Goal: Communication & Community: Ask a question

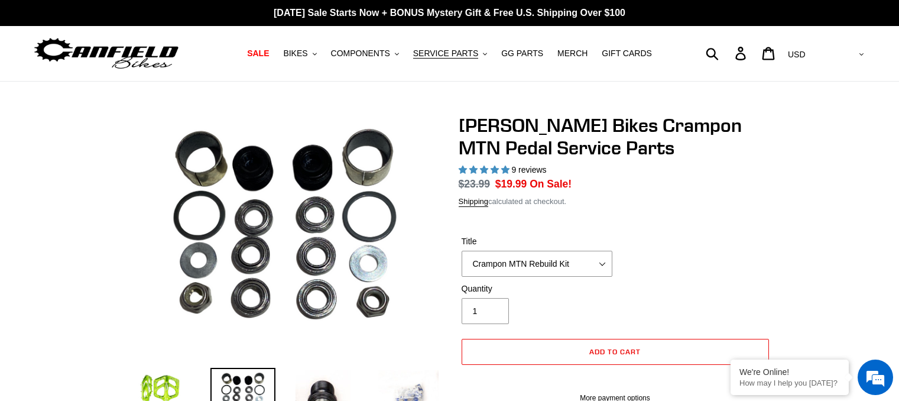
select select "highest-rating"
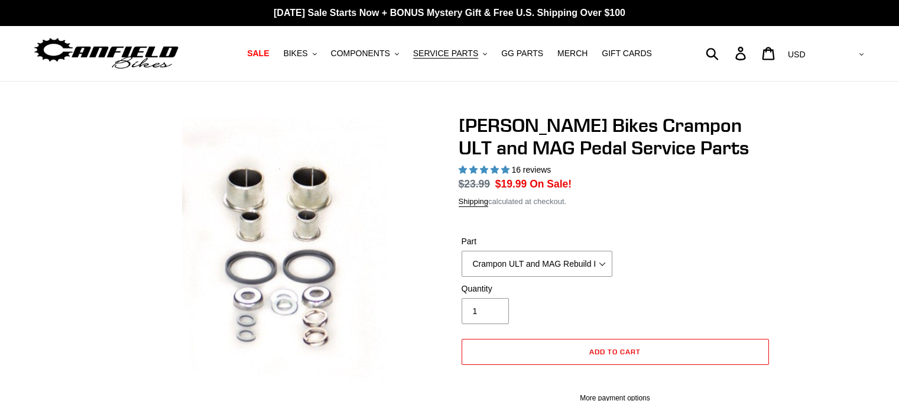
select select "highest-rating"
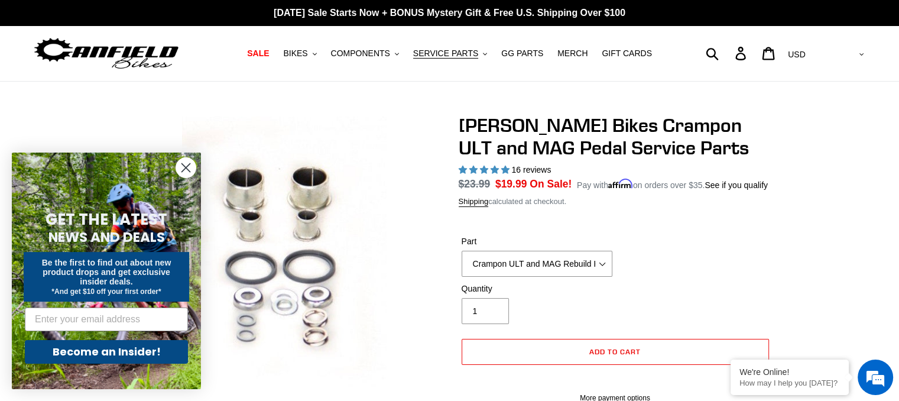
click at [757, 53] on div "Submit Search Log in Cart 0 items Currency AED AFN ALL AMD ANG AUD AWG AZN BAM …" at bounding box center [762, 53] width 209 height 26
click at [759, 56] on div "Submit Search Log in Cart 0 items Currency AED AFN ALL AMD ANG AUD AWG AZN BAM …" at bounding box center [762, 53] width 209 height 26
click at [752, 53] on div "Submit Search Log in Cart 0 items Currency AED AFN ALL AMD ANG AUD AWG AZN BAM …" at bounding box center [762, 53] width 209 height 26
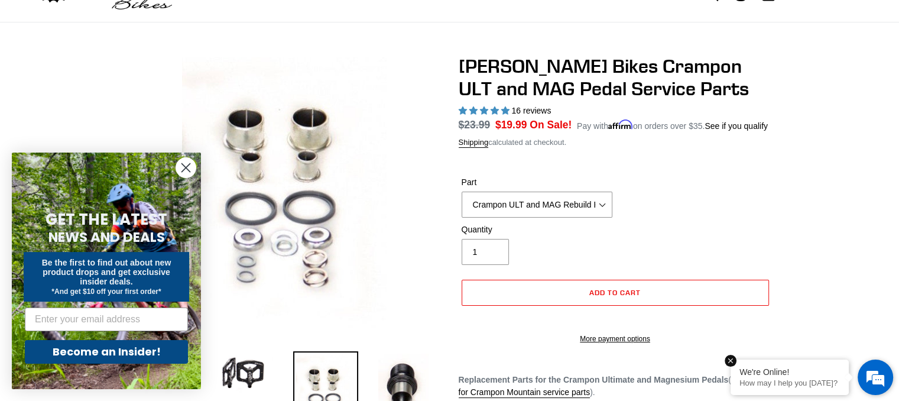
click at [794, 387] on p "How may I help you [DATE]?" at bounding box center [789, 382] width 100 height 9
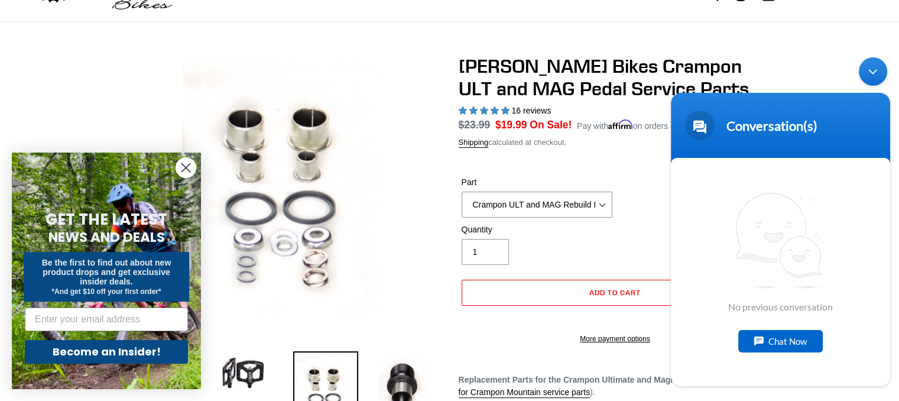
click at [778, 342] on div "Chat Now" at bounding box center [780, 340] width 85 height 22
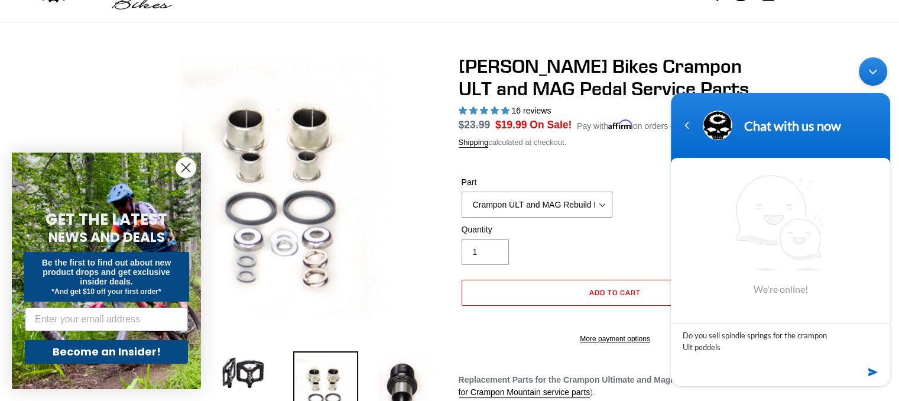
click at [706, 348] on textarea "Do you sell spindle springs for the crampon Ult peddels" at bounding box center [780, 342] width 219 height 41
type textarea "Do you sell spindle springs for the crampon Ult peddles?"
click at [872, 368] on em at bounding box center [873, 372] width 11 height 16
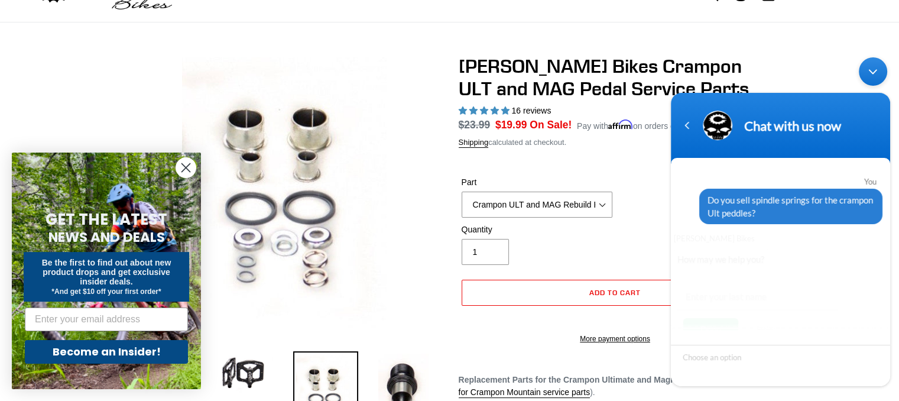
scroll to position [31, 0]
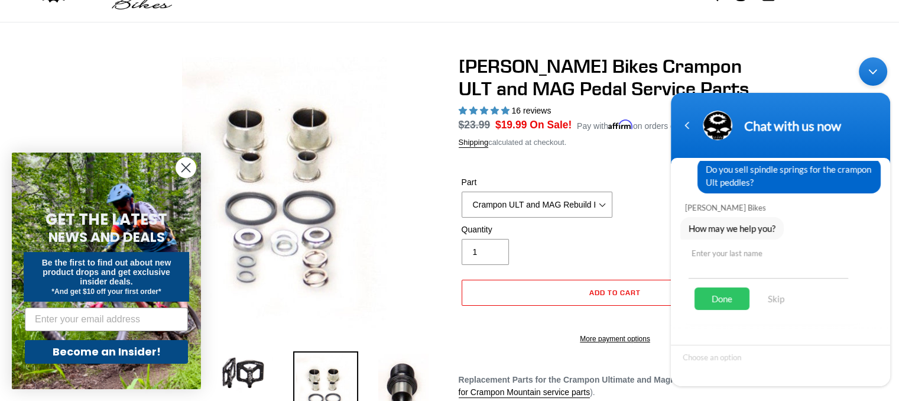
click at [711, 268] on input "text" at bounding box center [769, 263] width 160 height 28
type input "[PERSON_NAME]"
click at [713, 297] on div "Done" at bounding box center [722, 298] width 55 height 22
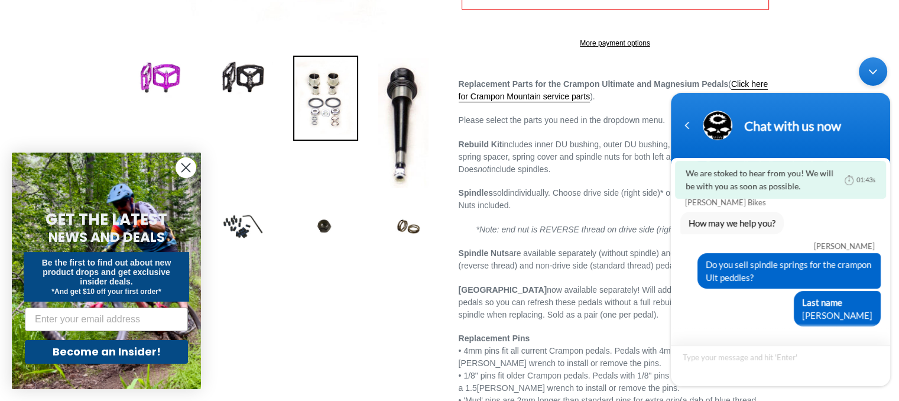
scroll to position [414, 0]
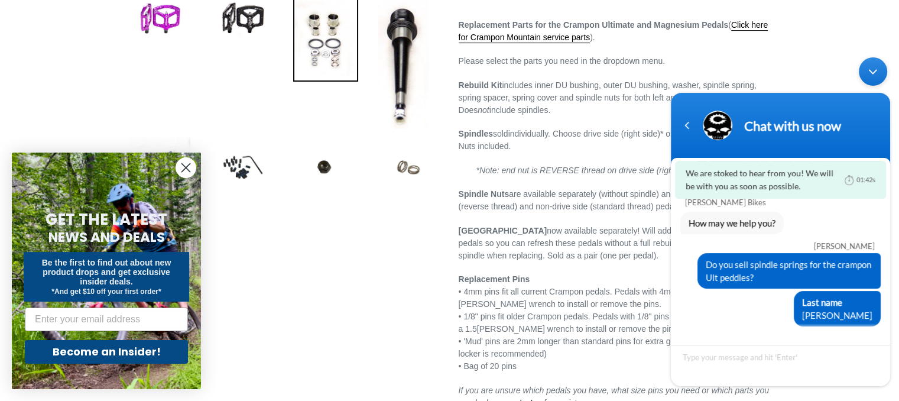
click at [412, 171] on img at bounding box center [408, 167] width 65 height 65
select select "Canfield ULT and Mag Replacement Spindle Springs (2 springs)"
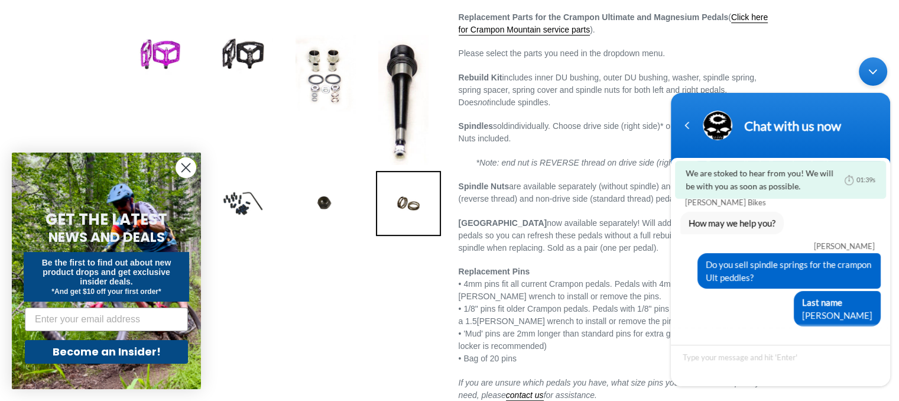
click at [408, 202] on img at bounding box center [408, 203] width 65 height 65
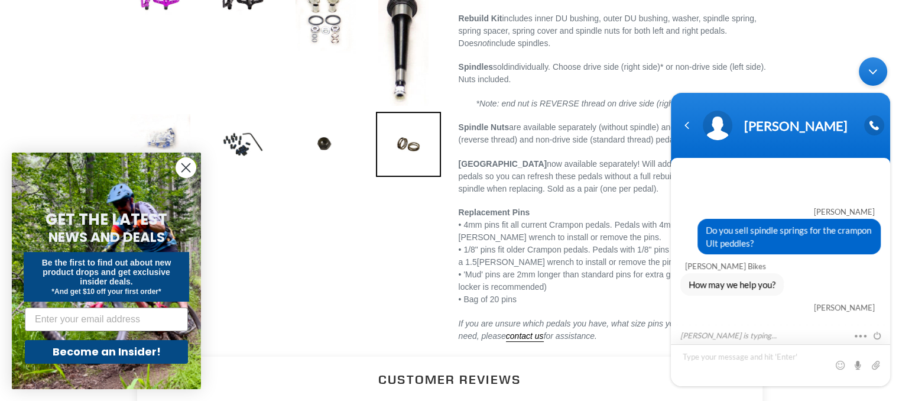
scroll to position [9, 0]
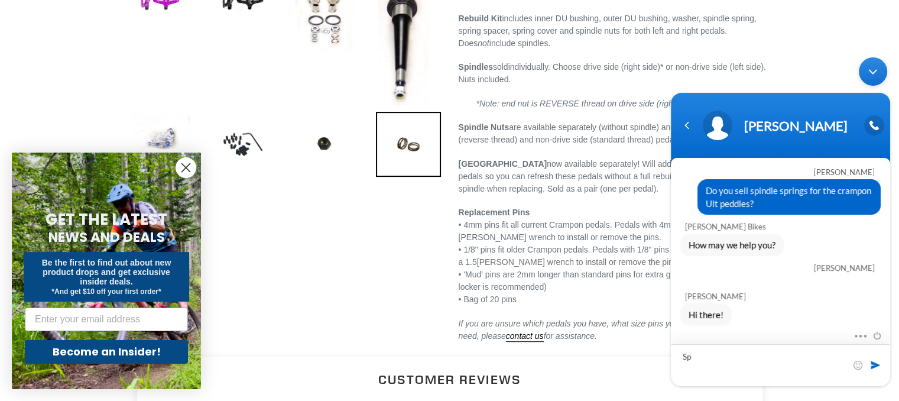
type textarea "S"
type textarea "I need replacement spindle springs for my peddles"
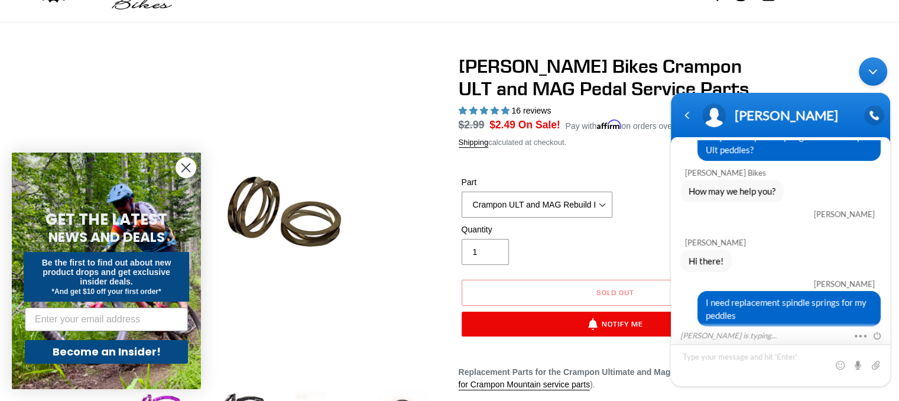
scroll to position [83, 0]
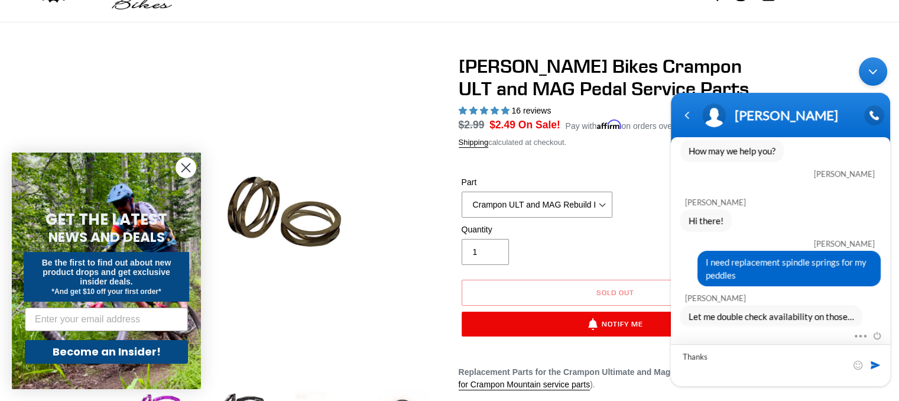
type textarea "Thanks"
click at [876, 365] on span at bounding box center [875, 364] width 12 height 12
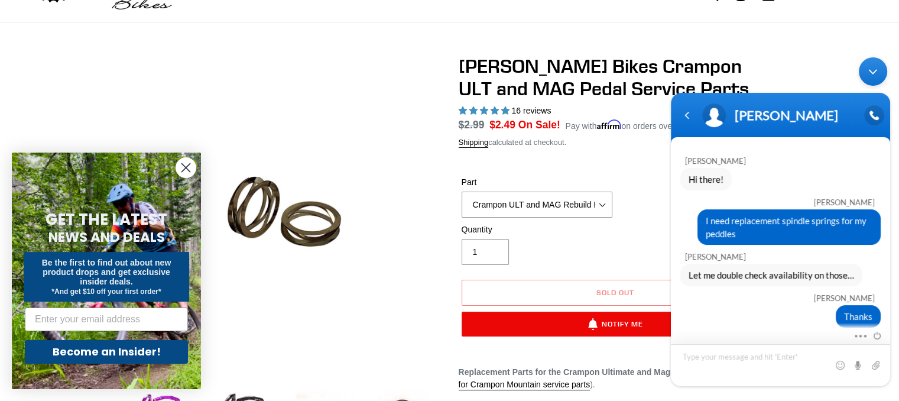
scroll to position [0, 0]
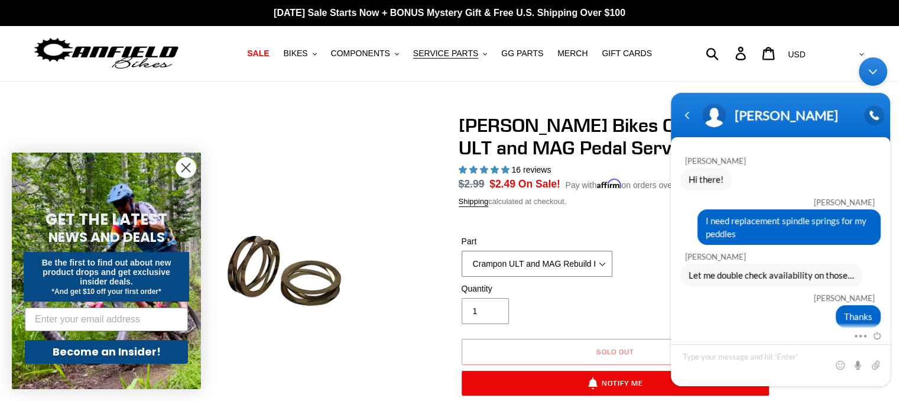
click at [603, 263] on select "Crampon ULT and MAG Rebuild Kit Crampon ULT and MAG 4mm x 8mm Pin Kit - Silver …" at bounding box center [537, 264] width 151 height 26
click at [462, 251] on select "Crampon ULT and MAG Rebuild Kit Crampon ULT and MAG 4mm x 8mm Pin Kit - Silver …" at bounding box center [537, 264] width 151 height 26
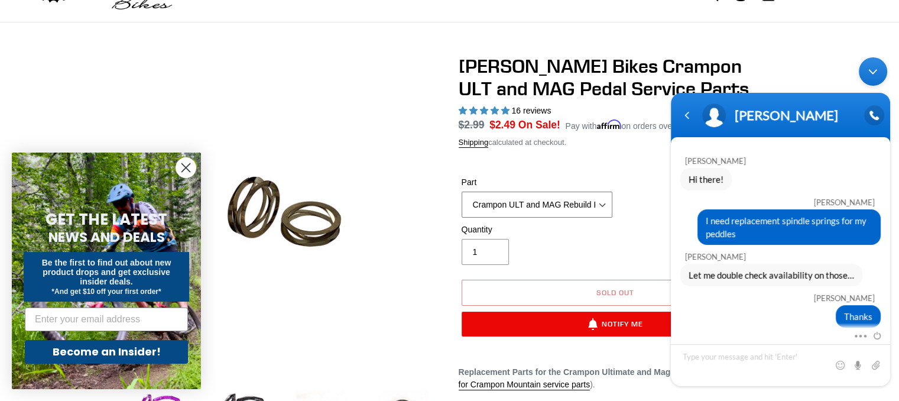
scroll to position [118, 0]
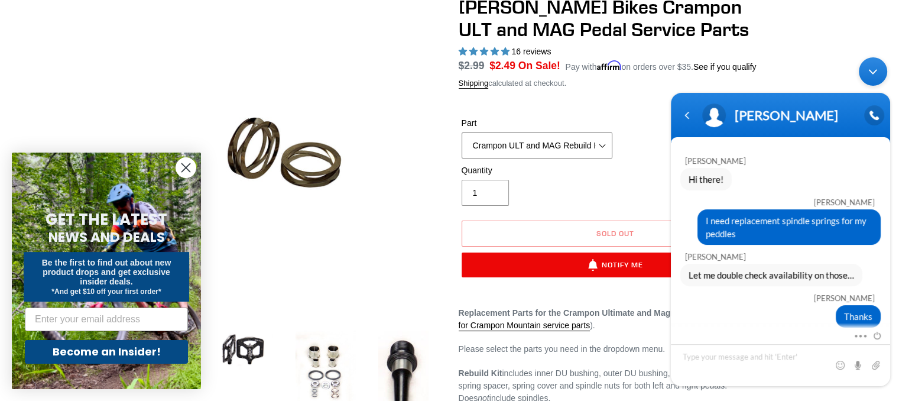
click at [601, 141] on select "Crampon ULT and MAG Rebuild Kit Crampon ULT and MAG 4mm x 8mm Pin Kit - Silver …" at bounding box center [537, 145] width 151 height 26
click at [462, 132] on select "Crampon ULT and MAG Rebuild Kit Crampon ULT and MAG 4mm x 8mm Pin Kit - Silver …" at bounding box center [537, 145] width 151 height 26
click at [494, 200] on input "1" at bounding box center [485, 193] width 47 height 26
type input "2"
click at [492, 189] on input "2" at bounding box center [485, 193] width 47 height 26
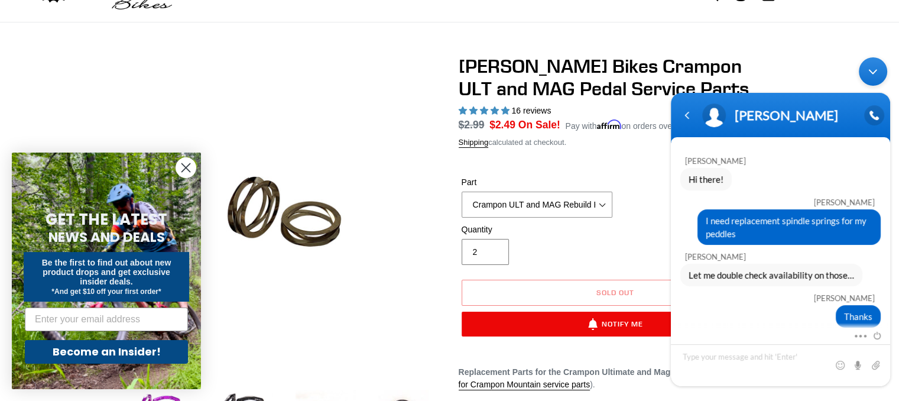
scroll to position [0, 0]
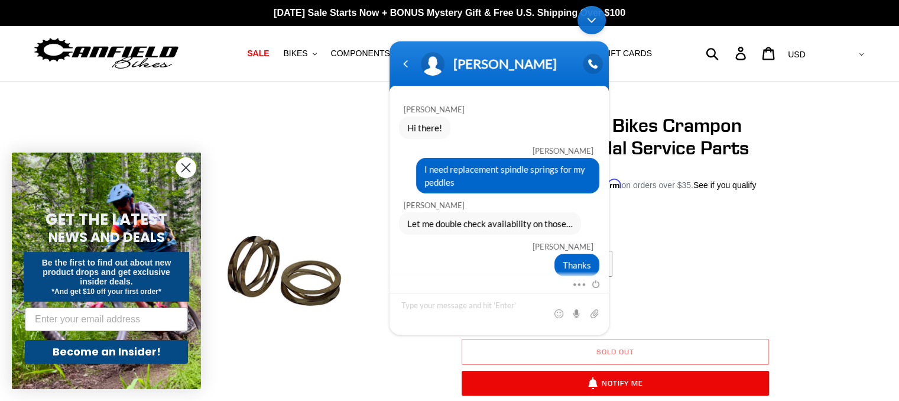
click at [549, 54] on div "[PERSON_NAME]" at bounding box center [499, 64] width 205 height 30
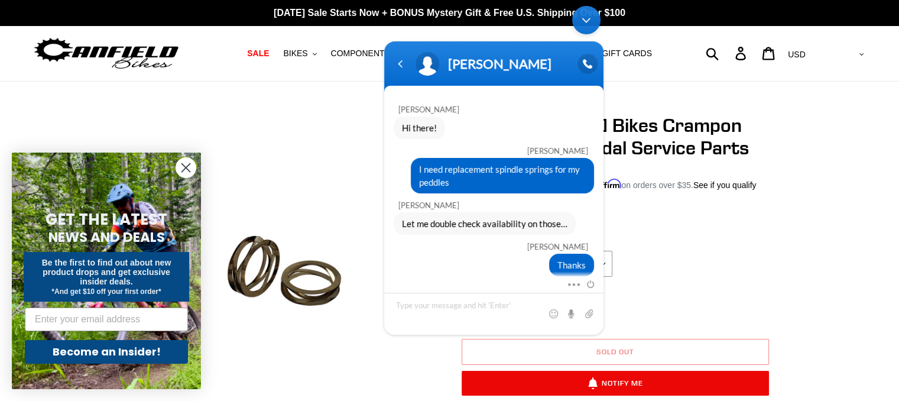
drag, startPoint x: 534, startPoint y: 57, endPoint x: 452, endPoint y: 37, distance: 85.2
click at [443, 32] on body "Michelle Hamilton Do you sell spindle springs for the crampon Ult peddles? Canf…" at bounding box center [493, 170] width 231 height 340
drag, startPoint x: 530, startPoint y: 64, endPoint x: 579, endPoint y: 62, distance: 49.7
click html "Michelle Hamilton Do you sell spindle springs for the crampon Ult peddles? Canf…"
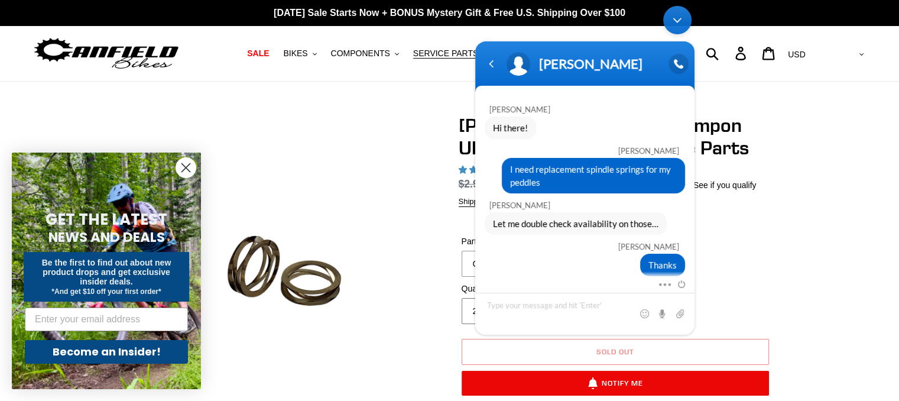
drag, startPoint x: 647, startPoint y: 64, endPoint x: 724, endPoint y: 25, distance: 86.7
click html "Michelle Hamilton Do you sell spindle springs for the crampon Ult peddles? Canf…"
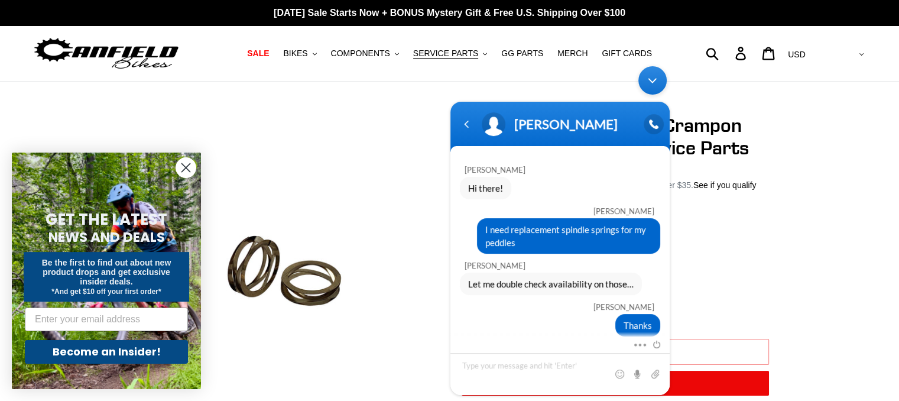
drag, startPoint x: 602, startPoint y: 134, endPoint x: 519, endPoint y: 202, distance: 107.5
click at [517, 235] on section "Michelle Hamilton Do you sell spindle springs for the crampon Ult peddles? Canf…" at bounding box center [559, 248] width 219 height 293
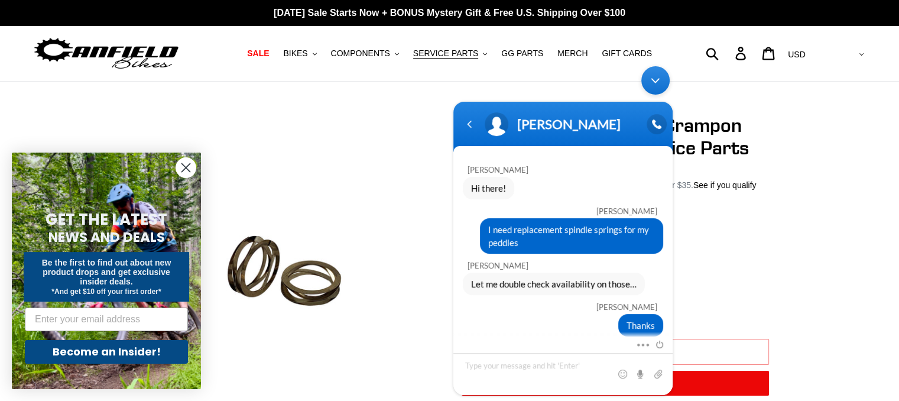
drag, startPoint x: 608, startPoint y: 115, endPoint x: 598, endPoint y: 141, distance: 27.9
click at [601, 145] on header "[PERSON_NAME]" at bounding box center [562, 127] width 219 height 50
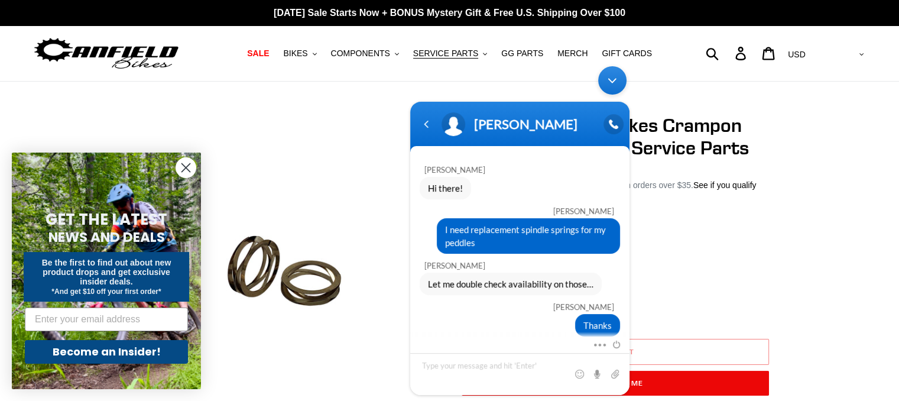
drag, startPoint x: 554, startPoint y: 135, endPoint x: 447, endPoint y: 142, distance: 107.2
click at [483, 142] on header "[PERSON_NAME]" at bounding box center [519, 127] width 219 height 50
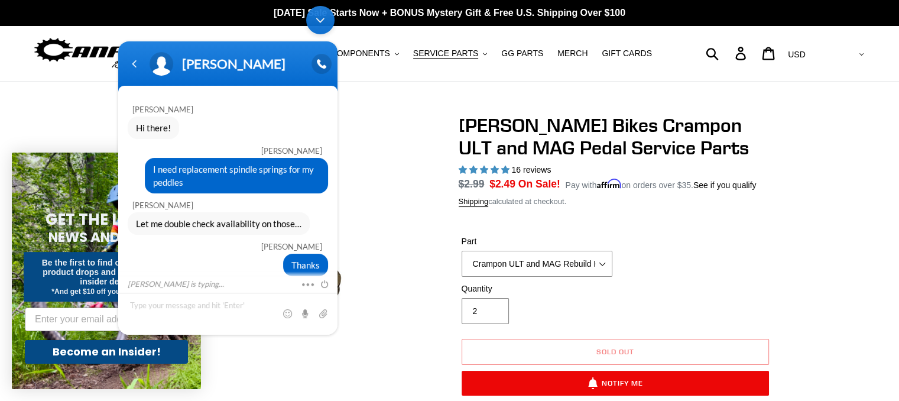
drag, startPoint x: 134, startPoint y: 75, endPoint x: 40, endPoint y: -11, distance: 128.0
click html "Michelle Hamilton Do you sell spindle springs for the crampon Ult peddles? Canf…"
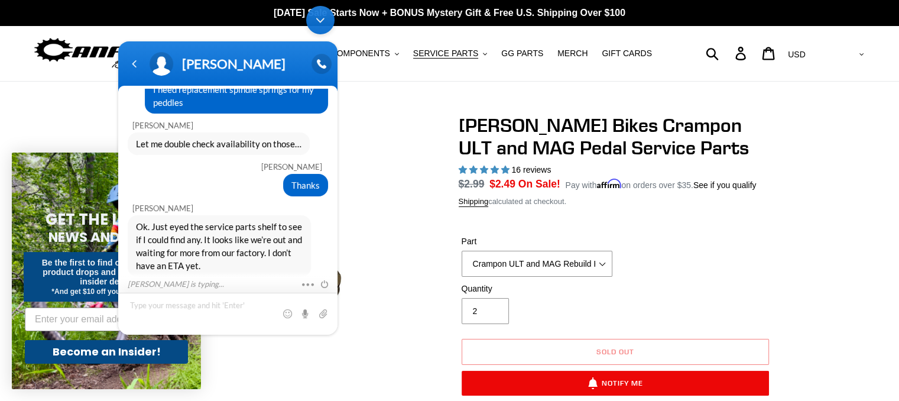
click at [143, 307] on textarea "Type your message and hit 'Enter'" at bounding box center [227, 314] width 219 height 42
type textarea "Any rebuild kits that have excess springs in them?"
click at [322, 317] on span at bounding box center [323, 313] width 12 height 12
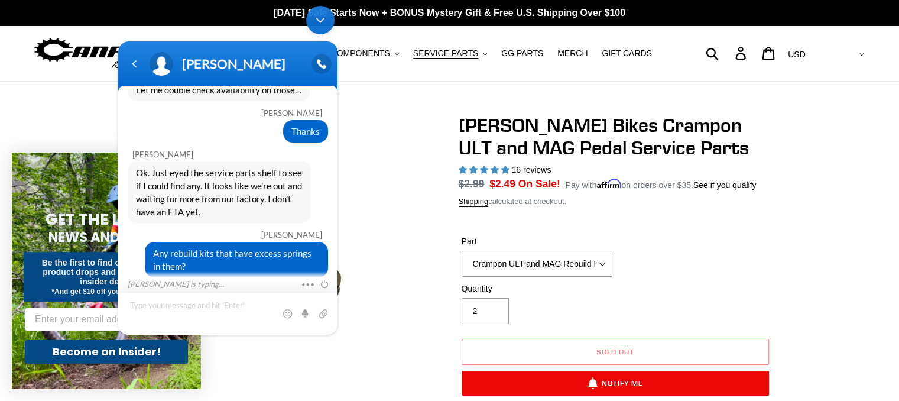
scroll to position [324, 0]
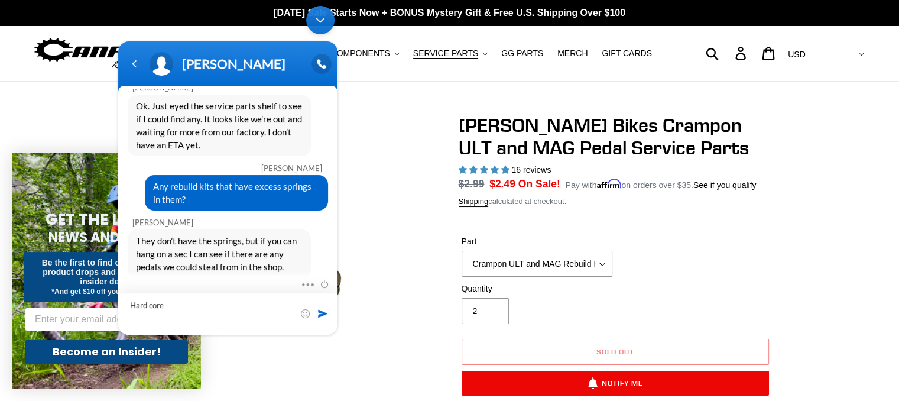
click at [129, 304] on textarea "Hard core" at bounding box center [227, 314] width 219 height 42
type textarea "Yup - Hard core!"
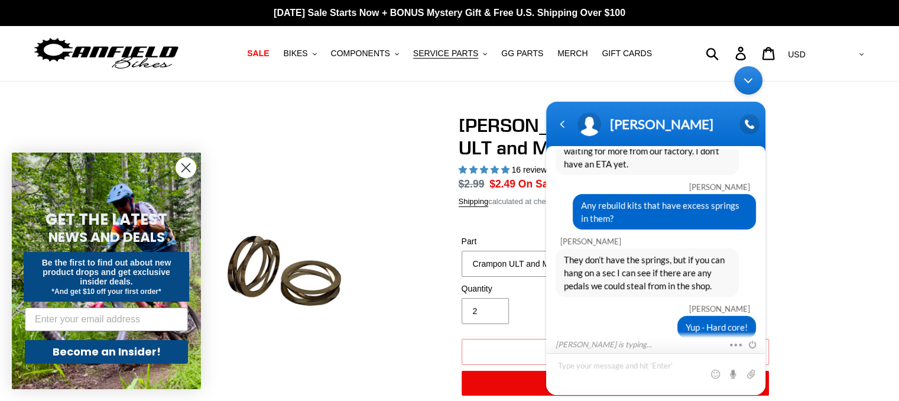
drag, startPoint x: 690, startPoint y: 109, endPoint x: 708, endPoint y: 168, distance: 62.4
click html "Michelle Hamilton Do you sell spindle springs for the crampon Ult peddles? Canf…"
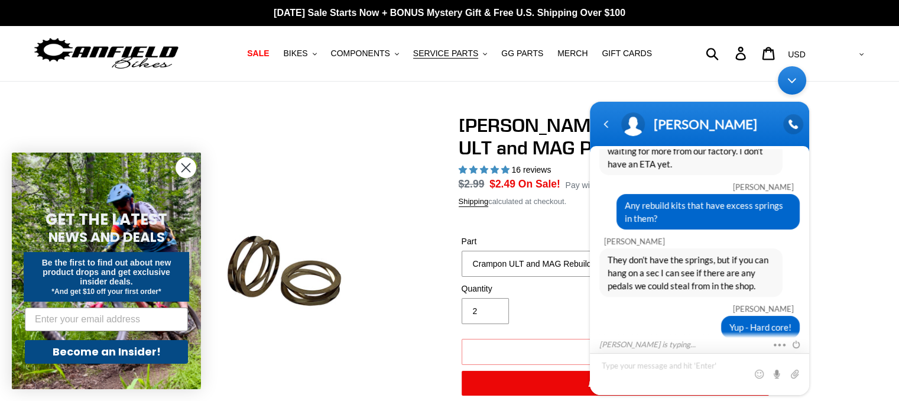
drag, startPoint x: 729, startPoint y: 116, endPoint x: 880, endPoint y: 151, distance: 154.7
click html "Michelle Hamilton Do you sell spindle springs for the crampon Ult peddles? Canf…"
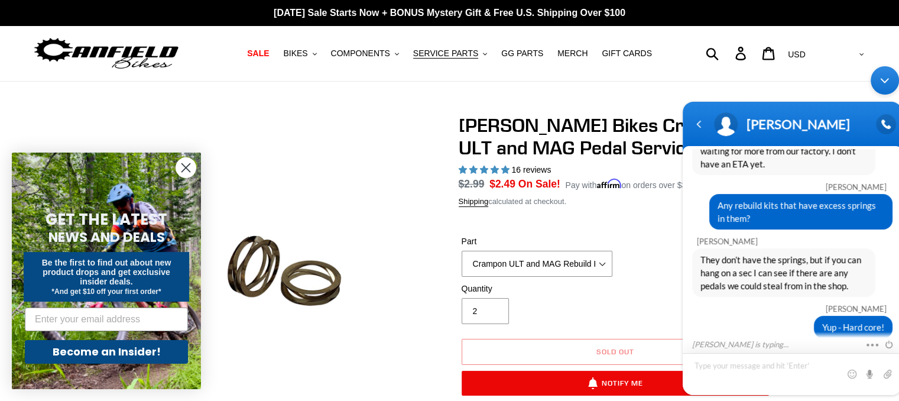
drag, startPoint x: 832, startPoint y: 115, endPoint x: 863, endPoint y: 126, distance: 32.5
click at [863, 126] on div "[PERSON_NAME]" at bounding box center [792, 124] width 205 height 30
click at [362, 56] on span "COMPONENTS" at bounding box center [360, 53] width 59 height 10
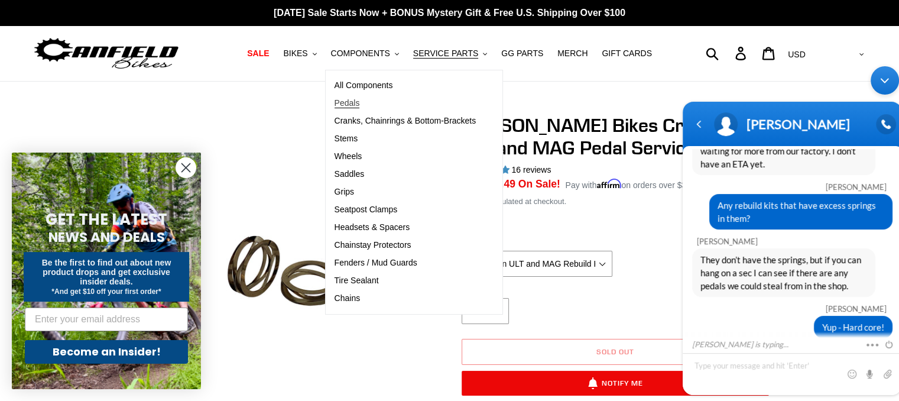
click at [356, 102] on span "Pedals" at bounding box center [347, 103] width 25 height 10
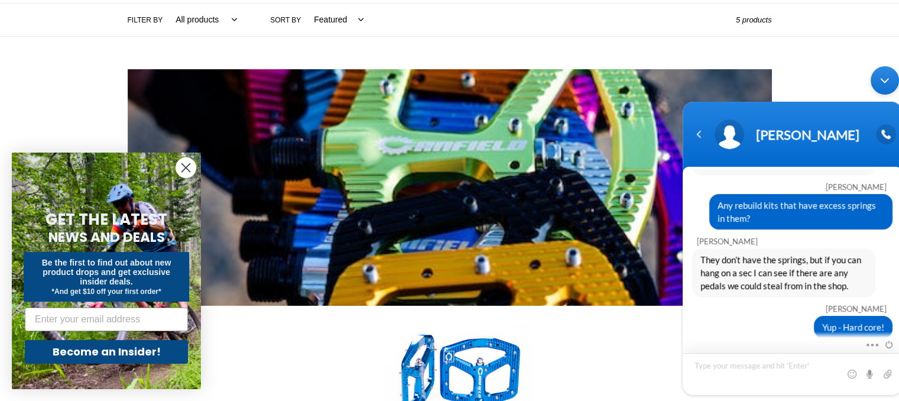
scroll to position [453, 0]
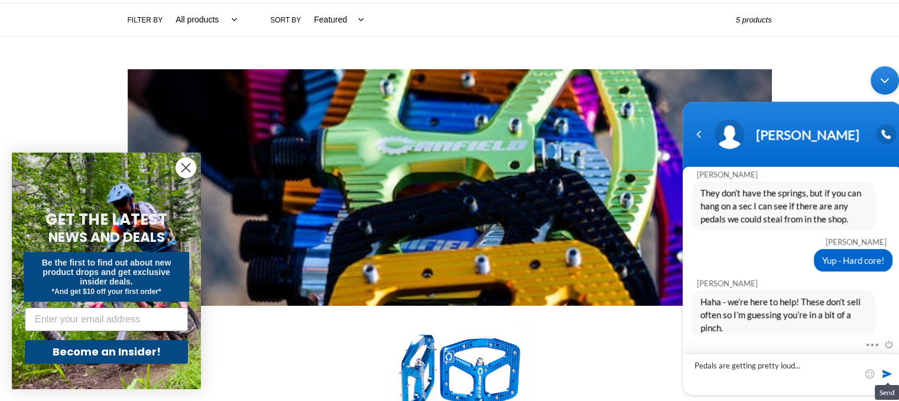
type textarea "Pedals are getting pretty loud..."
click at [884, 371] on span at bounding box center [887, 374] width 12 height 12
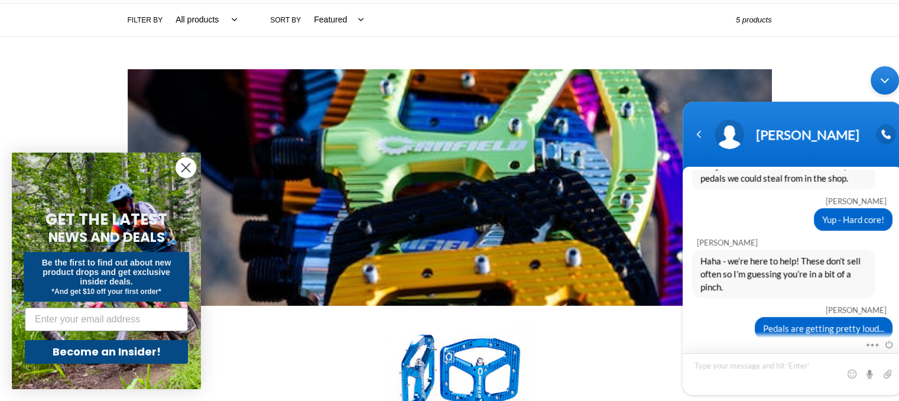
click at [744, 374] on textarea "Type your message and hit 'Enter'" at bounding box center [792, 374] width 219 height 42
click at [704, 365] on textarea "RIding" at bounding box center [792, 374] width 219 height 42
type textarea "Riding the Ultimate pedal"
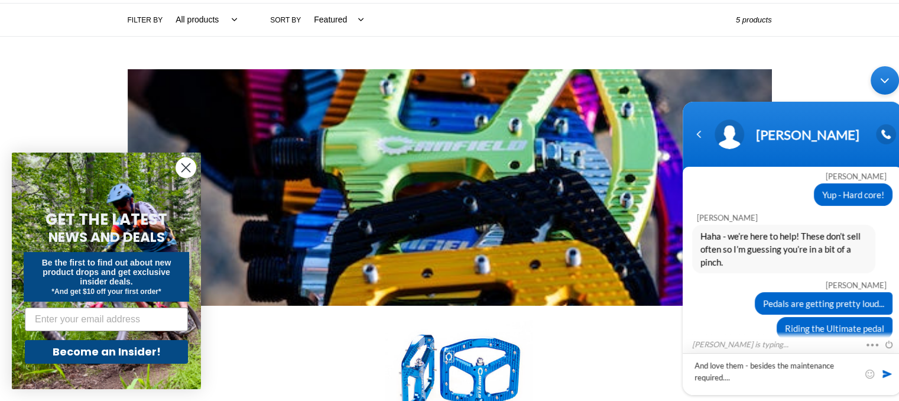
click at [712, 369] on textarea "And love them - besides the maintenance required...." at bounding box center [792, 374] width 219 height 42
type textarea "And I love them - besides the maintenance required...."
click at [884, 372] on span at bounding box center [887, 374] width 12 height 12
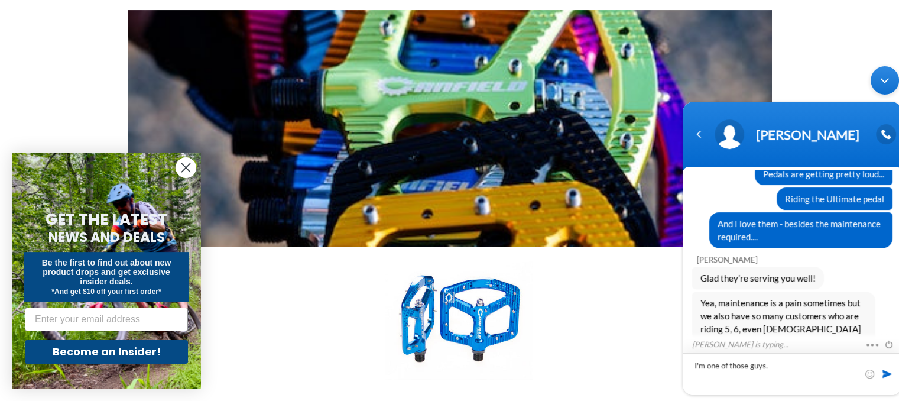
scroll to position [700, 0]
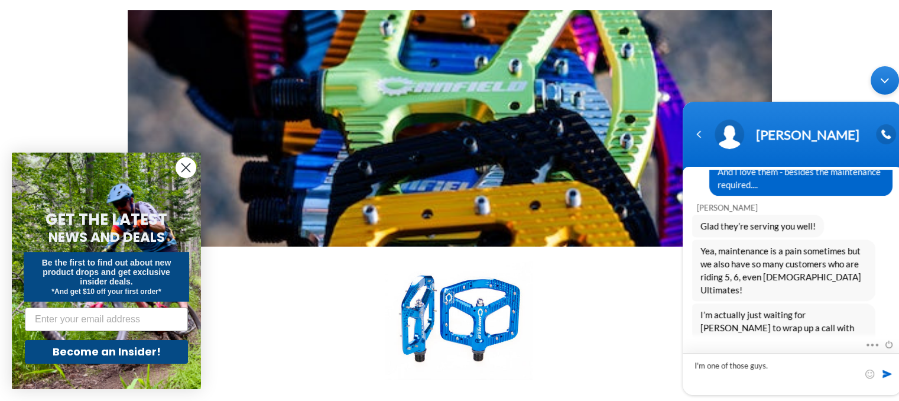
click at [693, 365] on textarea "I'm one of those guys." at bounding box center [792, 374] width 219 height 42
drag, startPoint x: 794, startPoint y: 368, endPoint x: 804, endPoint y: 365, distance: 9.7
click at [794, 368] on textarea "perfect - I'm one of those guys." at bounding box center [792, 374] width 219 height 42
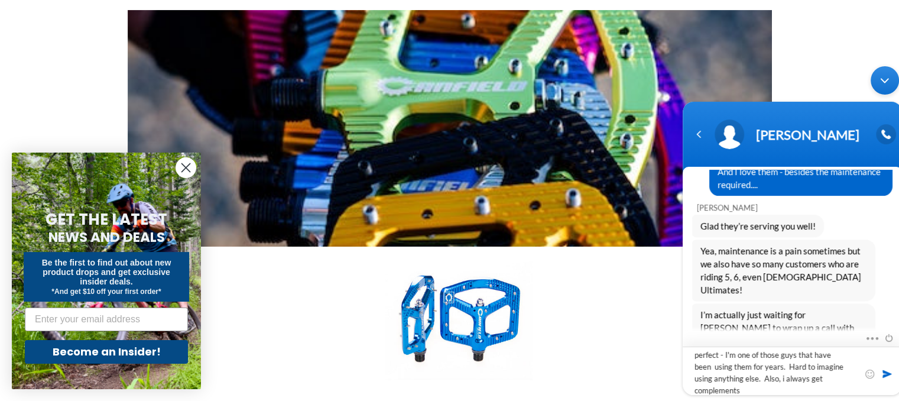
scroll to position [0, 0]
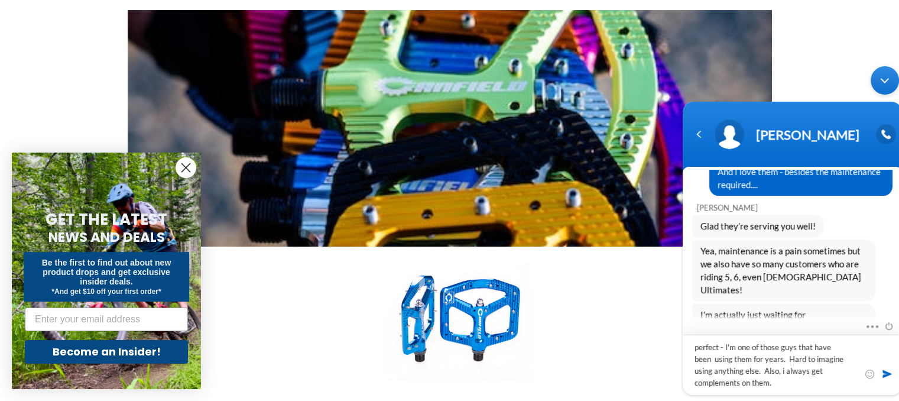
click at [699, 352] on textarea "perfect - I'm one of those guys that have been using them for years. Hard to im…" at bounding box center [792, 365] width 219 height 60
click at [725, 348] on textarea "Perfect - I'm one of those guys that have been using them for years. Hard to im…" at bounding box center [792, 365] width 219 height 60
click at [735, 348] on textarea "Perfect - I can wait. I'm one of those guys that have been using them for years…" at bounding box center [792, 365] width 219 height 60
click at [788, 381] on textarea "Perfect - I can wait. I'm one of those guys that have been using them for years…" at bounding box center [792, 365] width 219 height 60
click at [809, 372] on textarea "Perfect - I can wait. I'm one of those guys that have been using them for years…" at bounding box center [792, 365] width 219 height 60
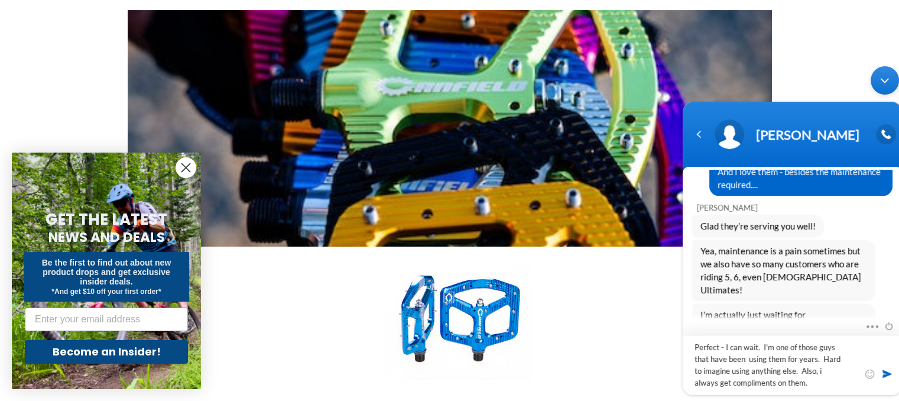
click at [808, 372] on textarea "Perfect - I can wait. I'm one of those guys that have been using them for years…" at bounding box center [792, 365] width 219 height 60
click at [812, 372] on textarea "Perfect - I can wait. I'm one of those guys that have been using them for years…" at bounding box center [792, 365] width 219 height 60
click at [778, 384] on textarea "Perfect - I can wait. I'm one of those guys that have been using them for years…" at bounding box center [792, 365] width 219 height 60
type textarea "Perfect - I can wait. I'm one of those guys that have been using them for years…"
click at [884, 374] on span at bounding box center [887, 374] width 12 height 12
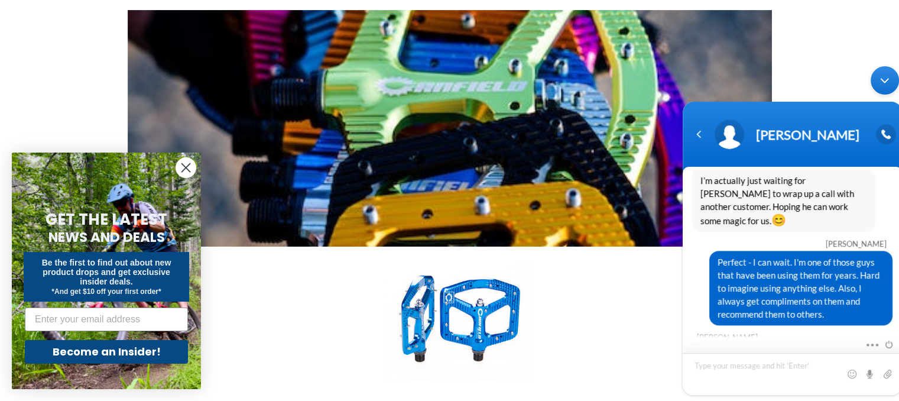
scroll to position [859, 0]
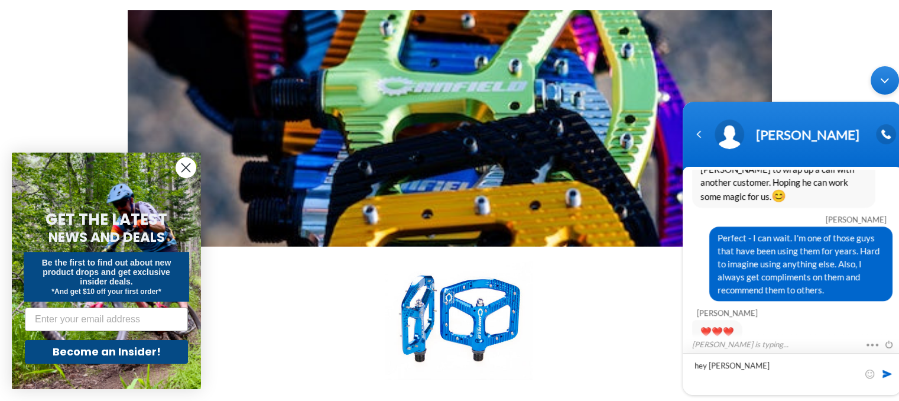
type textarea "hey [PERSON_NAME]!"
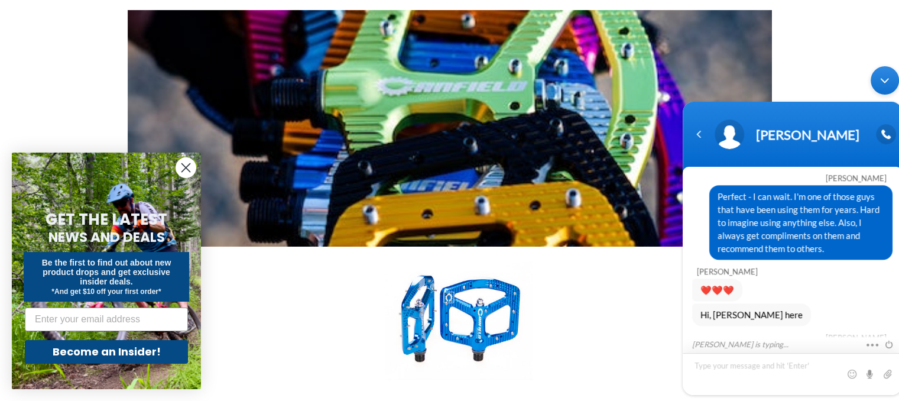
click at [728, 368] on textarea "Type your message and hit 'Enter'" at bounding box center [792, 374] width 219 height 42
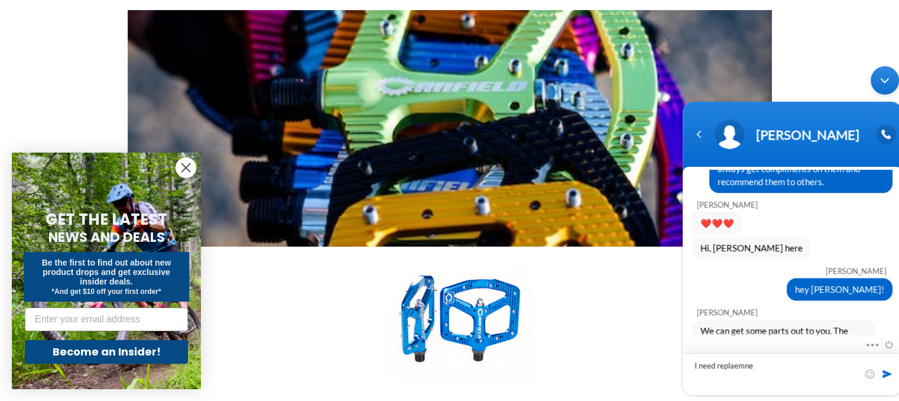
click at [756, 362] on textarea "I need replaemne" at bounding box center [792, 374] width 219 height 42
type textarea "I"
type textarea "So true.. The springs are pretty much toast>"
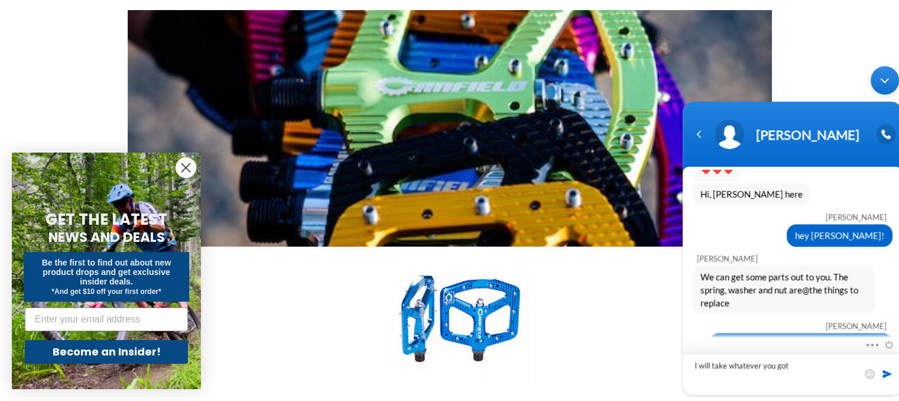
type textarea "I will take whatever you got!"
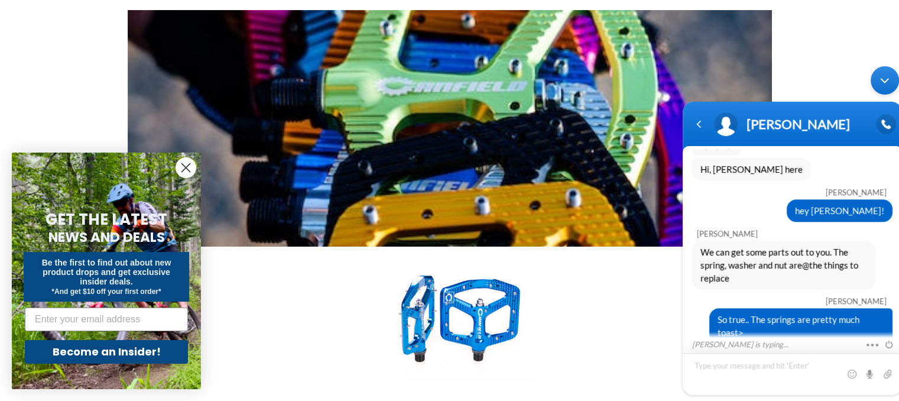
scroll to position [1105, 0]
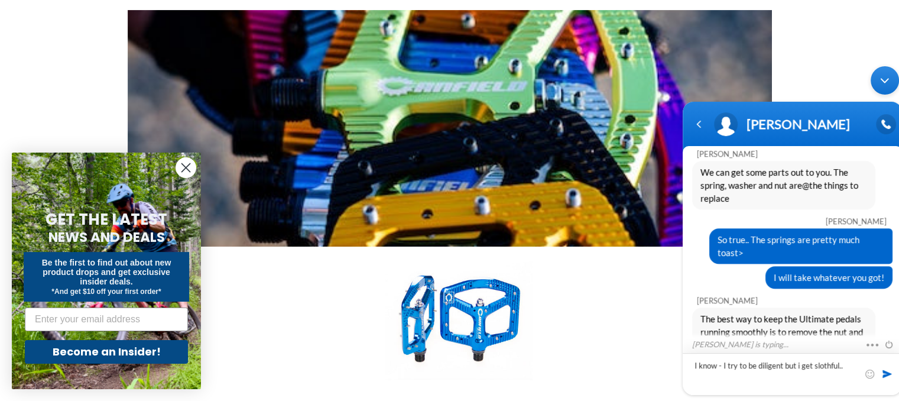
type textarea "I know - I try to be diligent but i get slothful..."
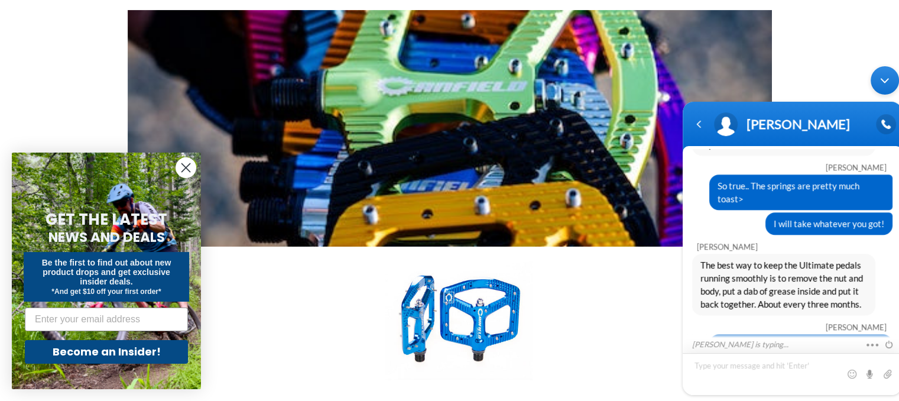
scroll to position [1213, 0]
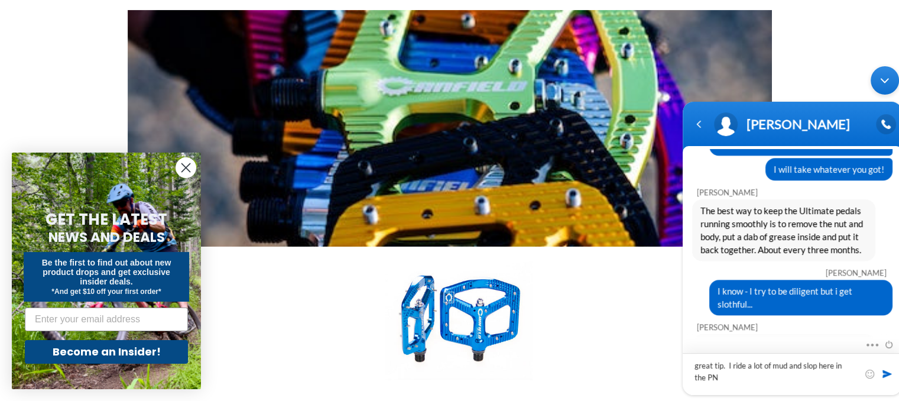
type textarea "great tip. I ride a lot of mud and slop here in the PNW"
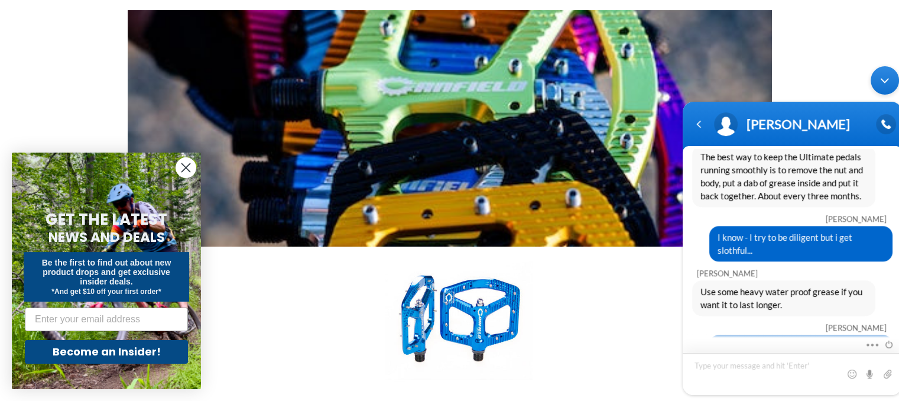
scroll to position [1320, 0]
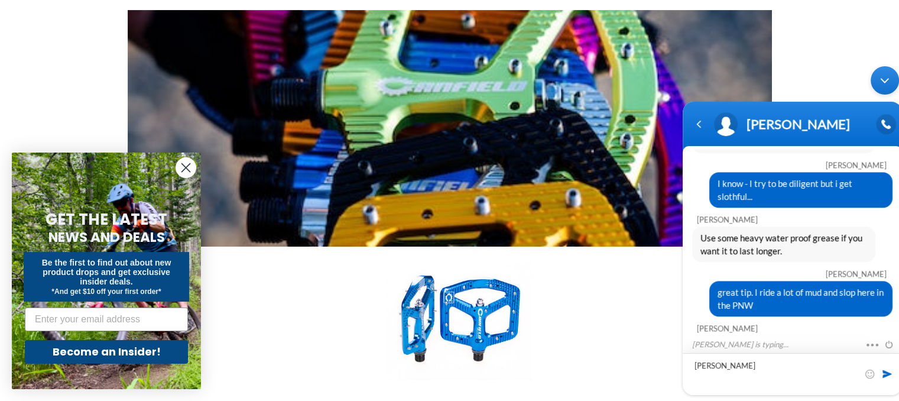
type textarea "[PERSON_NAME]"
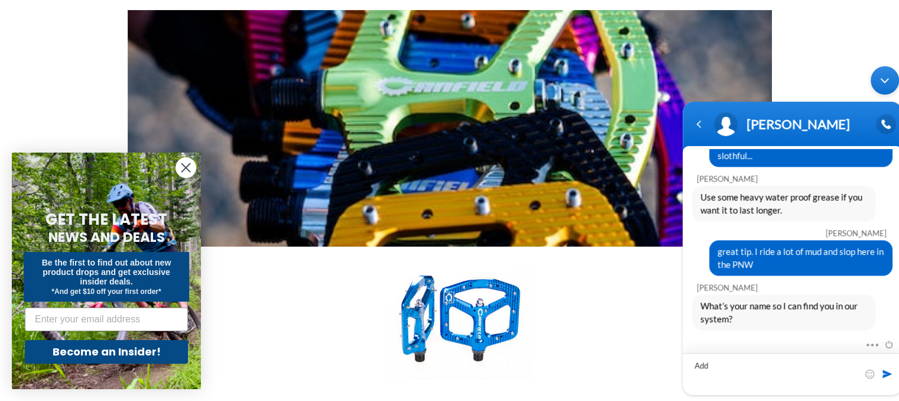
scroll to position [1402, 0]
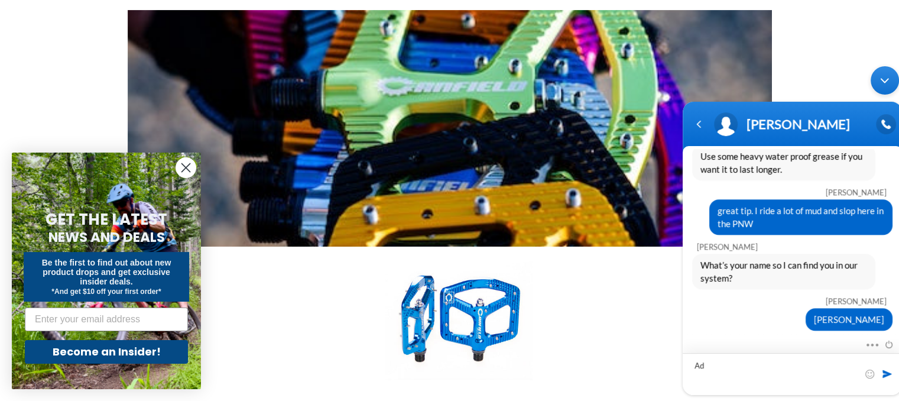
type textarea "A"
type textarea "[PERSON_NAME]"
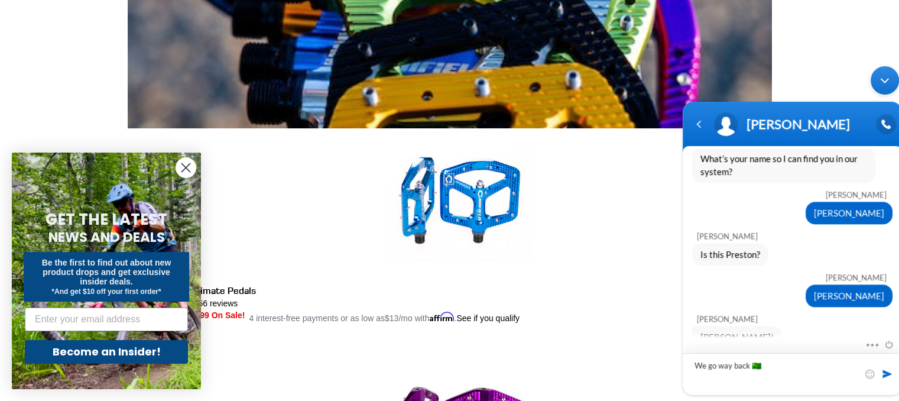
scroll to position [277, 0]
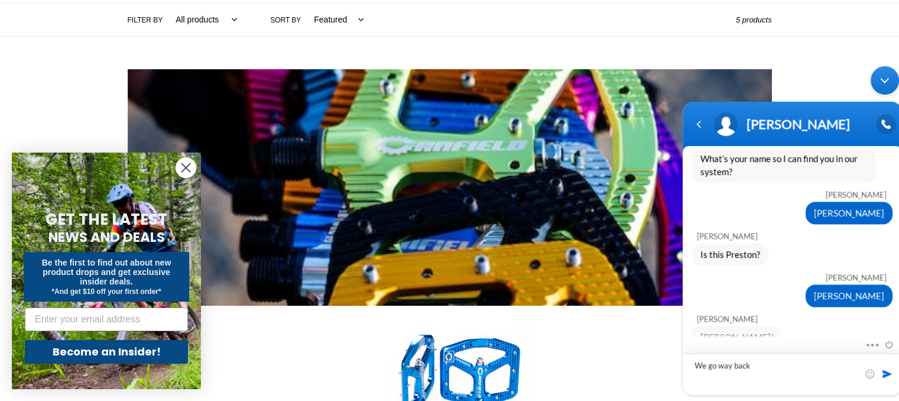
type textarea "We go way back!"
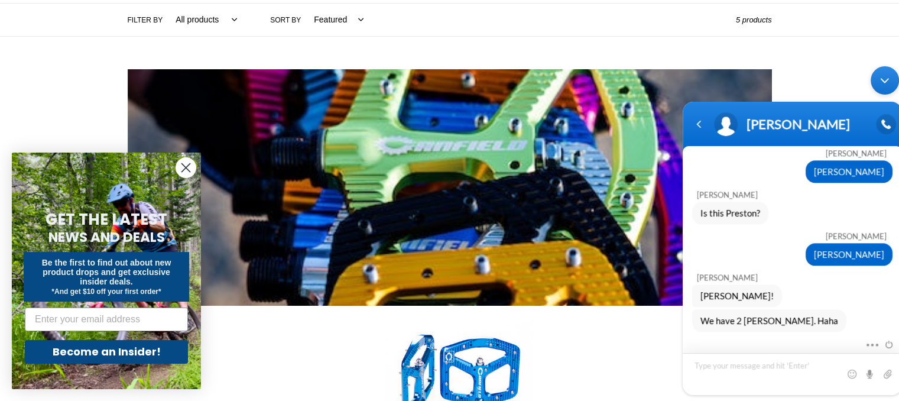
scroll to position [1591, 0]
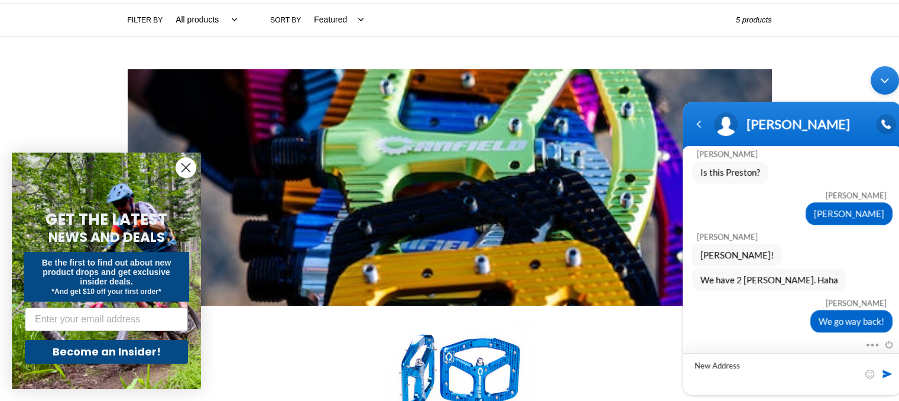
type textarea "New Address"
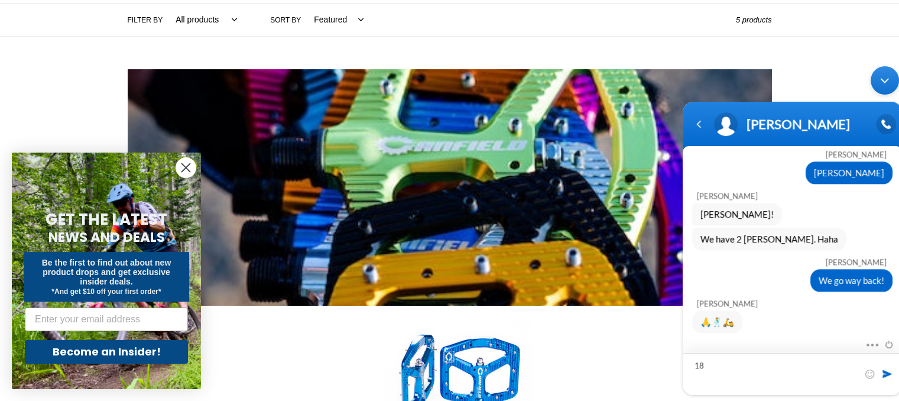
type textarea "1"
type textarea "[STREET_ADDRESS][PERSON_NAME]"
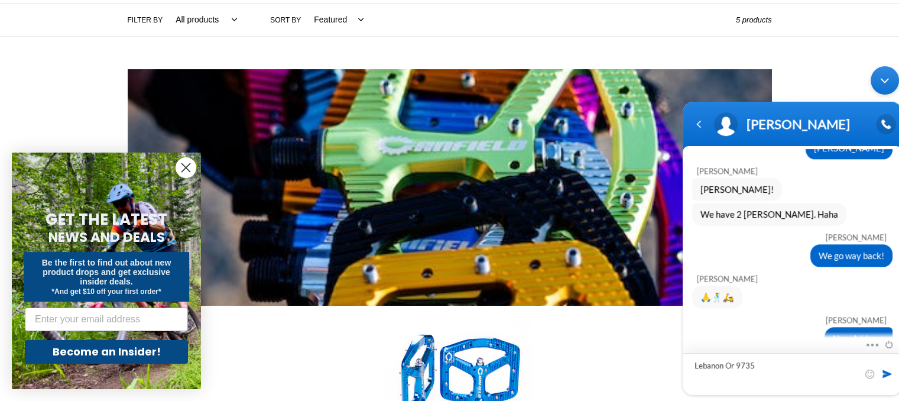
type textarea "[GEOGRAPHIC_DATA] Or 97355"
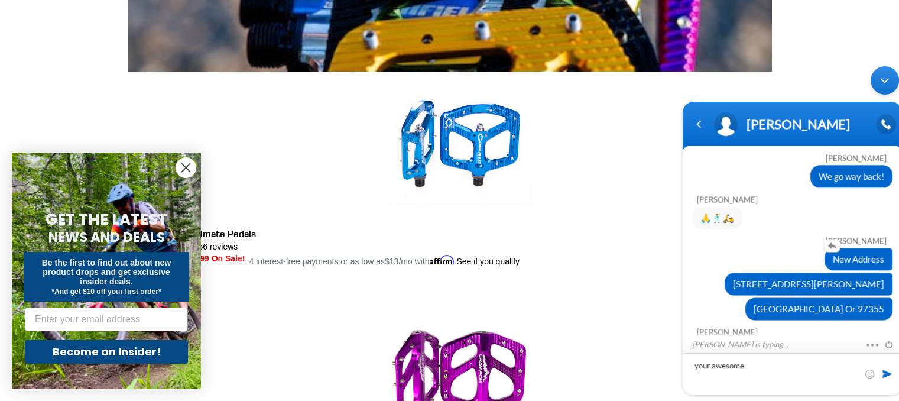
scroll to position [1773, 0]
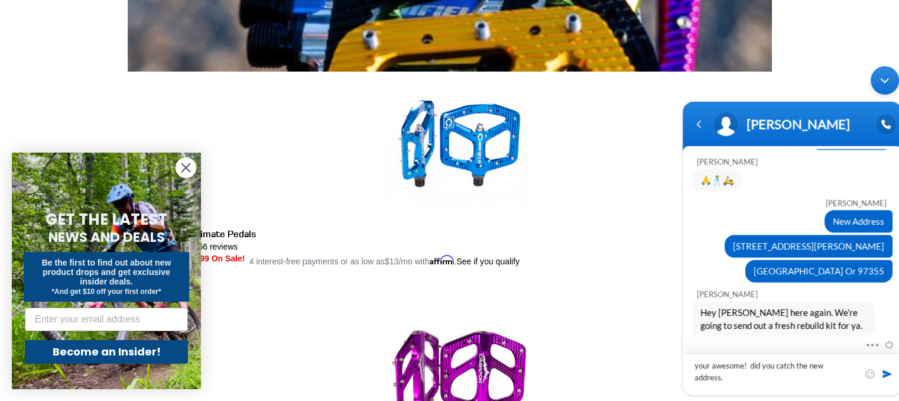
click at [709, 377] on textarea "your awesome! did you catch the new address." at bounding box center [792, 374] width 219 height 42
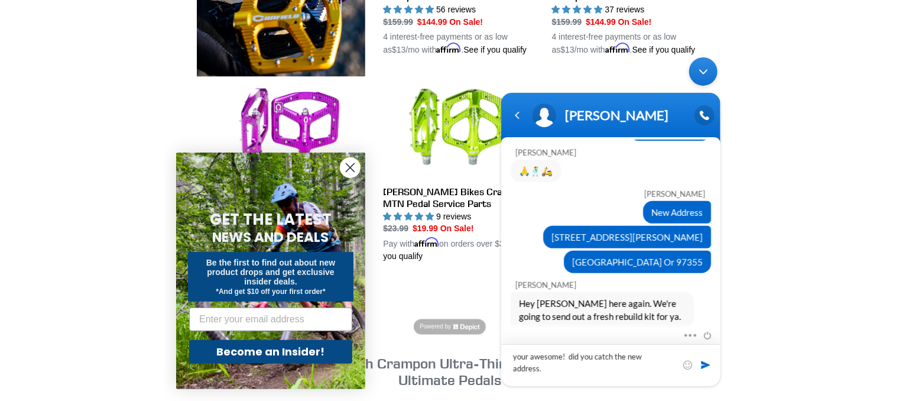
scroll to position [511, 0]
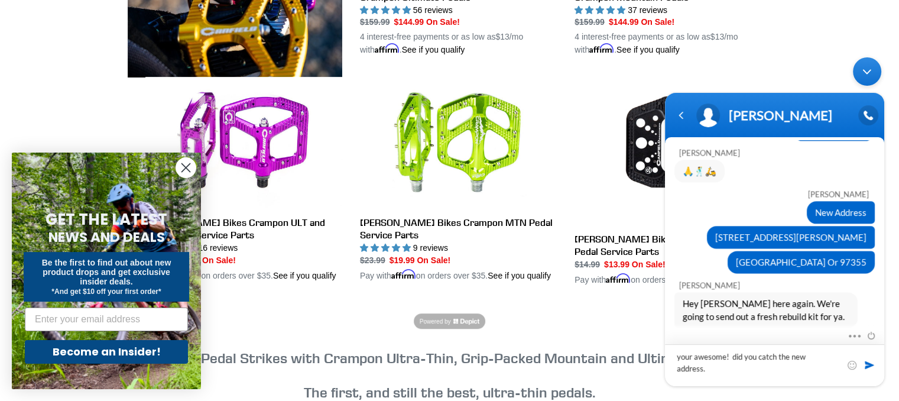
click at [681, 357] on textarea "your awesome! did you catch the new address." at bounding box center [774, 364] width 219 height 42
click at [736, 356] on textarea "Your awesome! did you catch the new address." at bounding box center [774, 364] width 219 height 42
type textarea "Your awesome! Did you catch the new address."
click at [867, 365] on span at bounding box center [870, 364] width 12 height 12
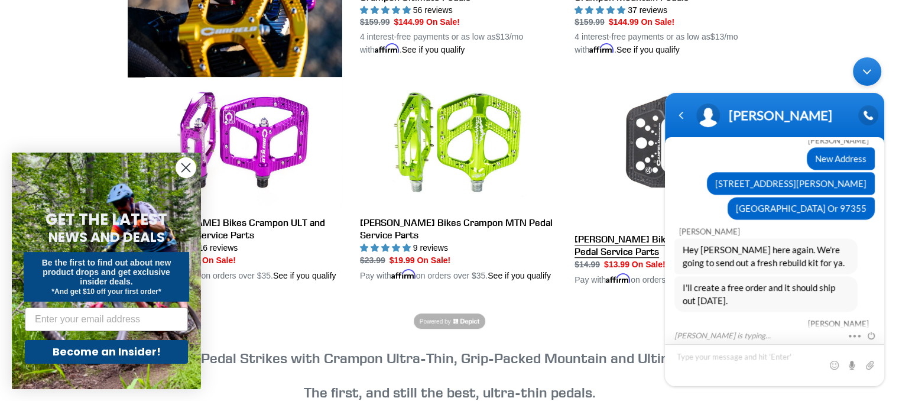
scroll to position [1868, 0]
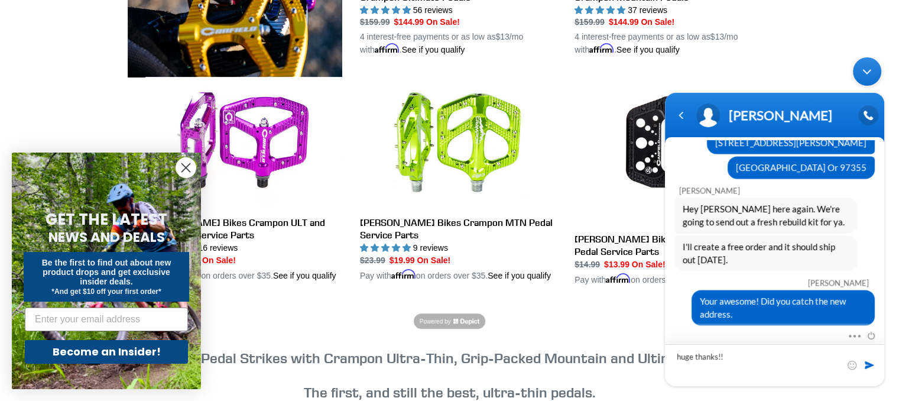
type textarea "huge thanks!!"
click at [869, 364] on span at bounding box center [870, 364] width 12 height 12
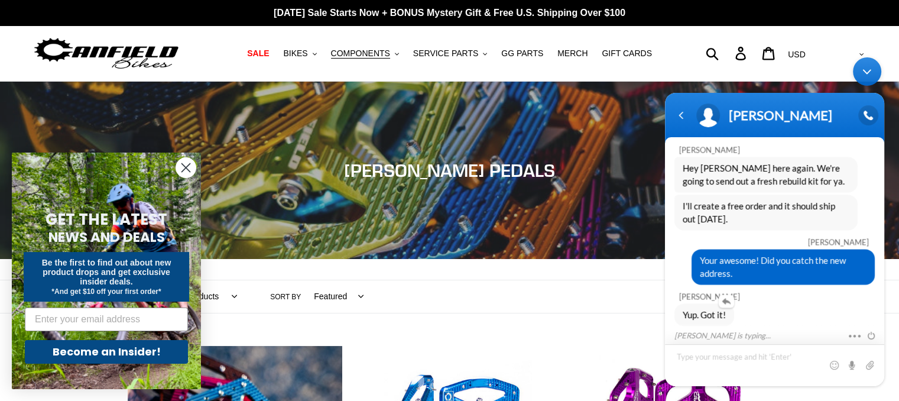
scroll to position [1951, 0]
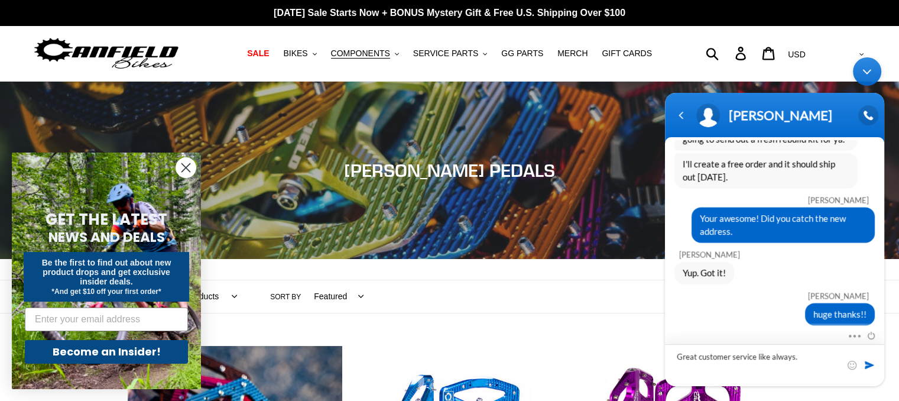
type textarea "Great customer service like always."
click at [868, 364] on span at bounding box center [870, 364] width 12 height 12
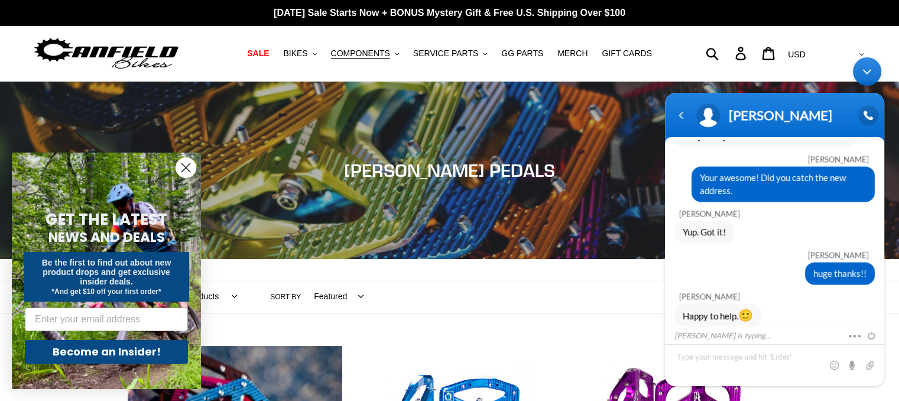
click at [647, 259] on div "Collection: [PERSON_NAME] PEDALS" at bounding box center [449, 259] width 899 height 0
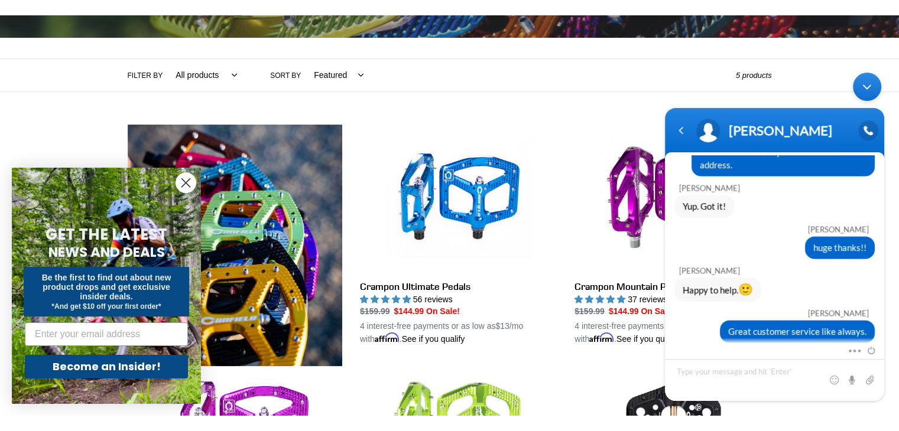
scroll to position [0, 0]
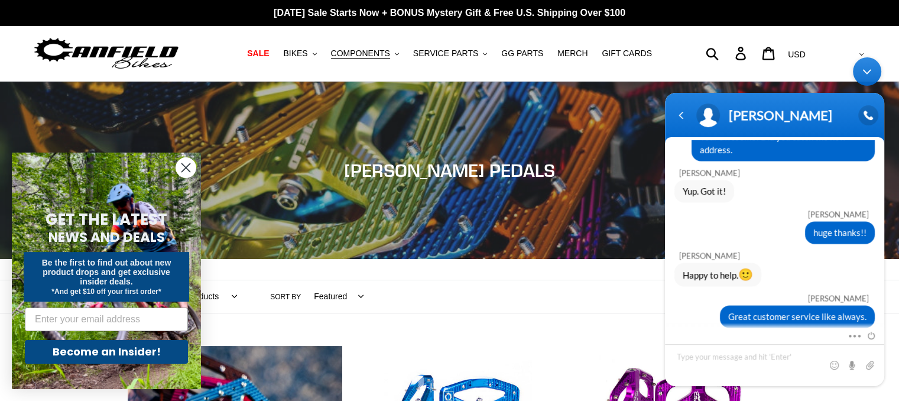
click at [562, 301] on div "Filter by All products Components Crampon Ultimate [GEOGRAPHIC_DATA] .cls-1{fil…" at bounding box center [432, 296] width 608 height 33
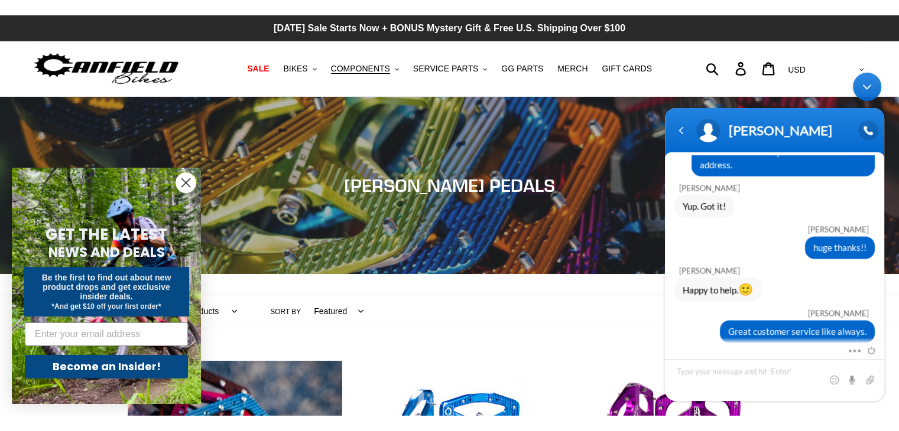
scroll to position [2006, 0]
